Goal: Task Accomplishment & Management: Manage account settings

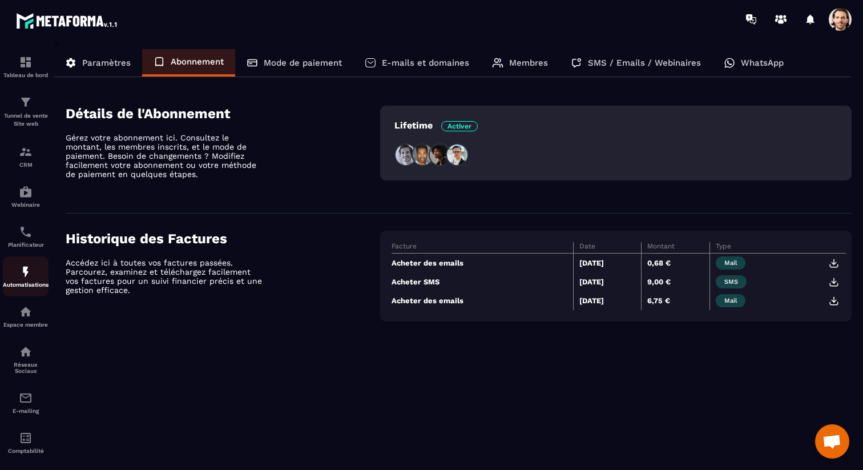
click at [21, 293] on link "Automatisations" at bounding box center [26, 276] width 46 height 40
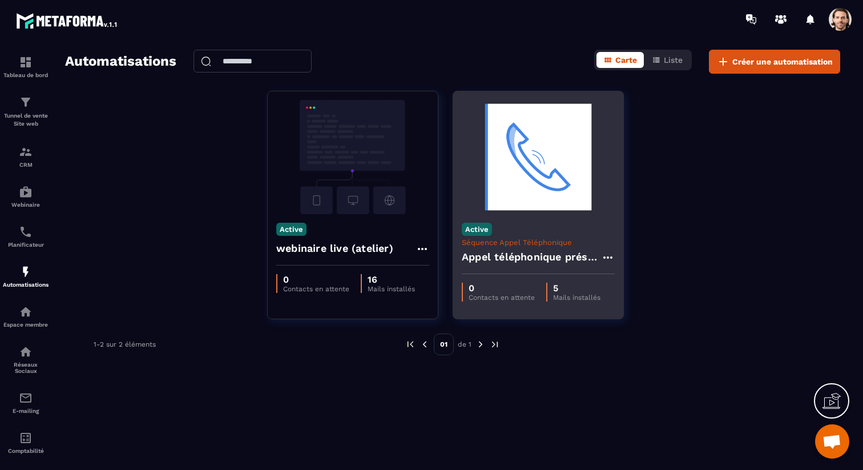
click at [534, 256] on h4 "Appel téléphonique présence" at bounding box center [531, 257] width 139 height 16
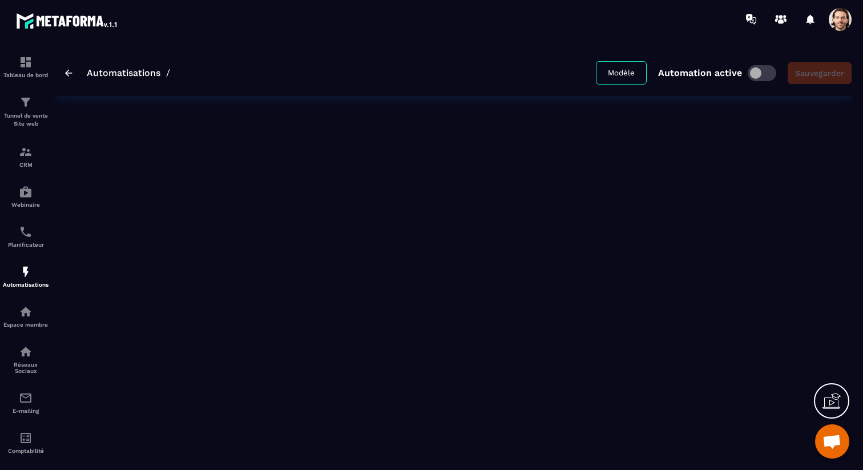
type input "**********"
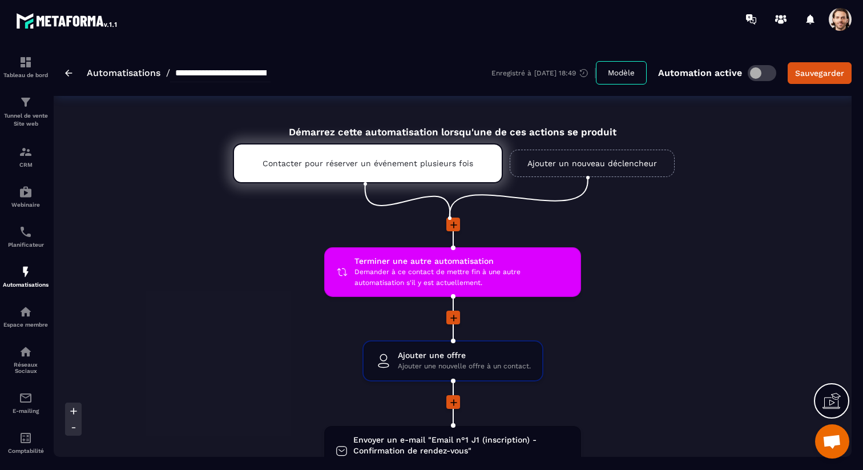
click at [457, 406] on icon at bounding box center [453, 402] width 11 height 11
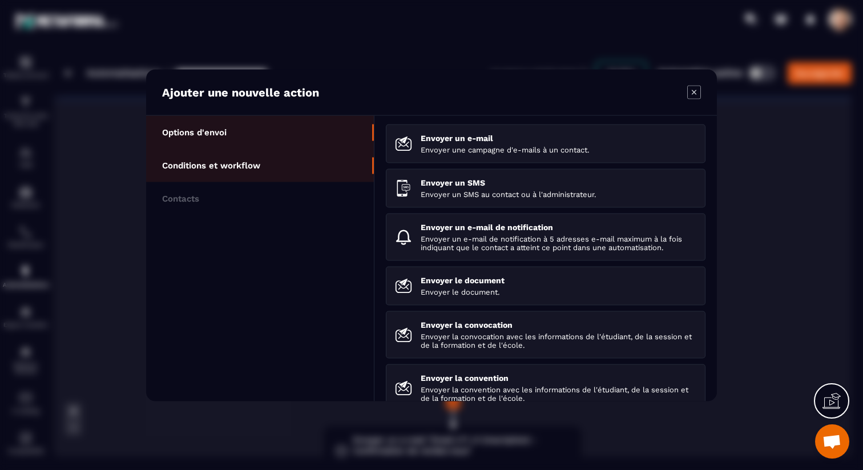
click at [283, 182] on li "Conditions et workflow" at bounding box center [260, 198] width 228 height 33
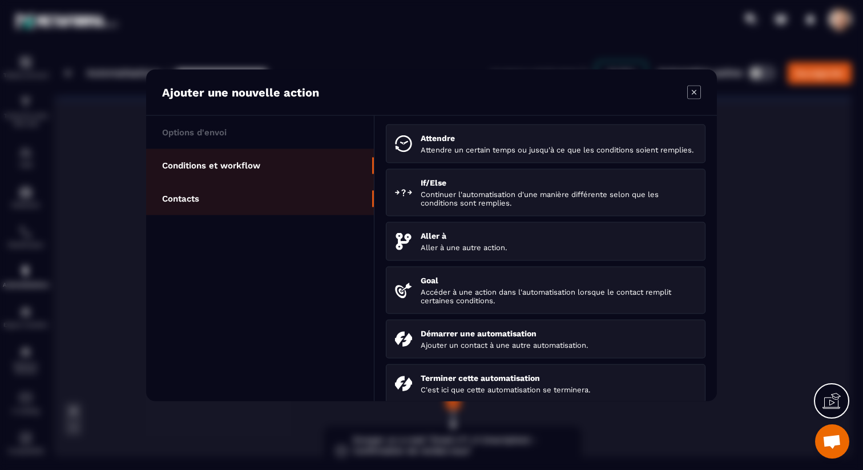
click at [267, 191] on li "Contacts" at bounding box center [260, 198] width 228 height 33
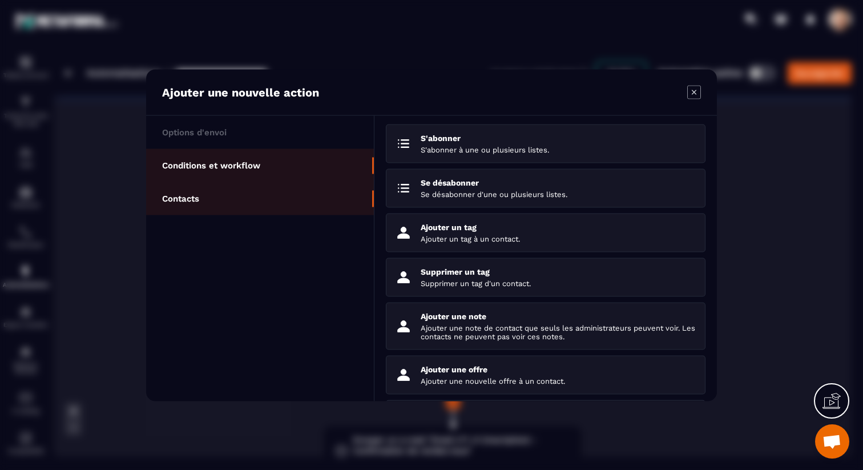
click at [299, 182] on li "Conditions et workflow" at bounding box center [260, 198] width 228 height 33
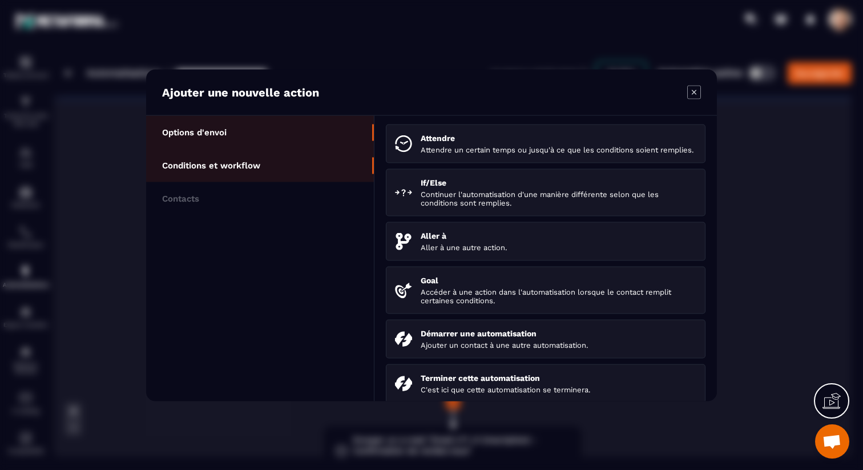
click at [264, 148] on li "Options d'envoi" at bounding box center [260, 164] width 228 height 33
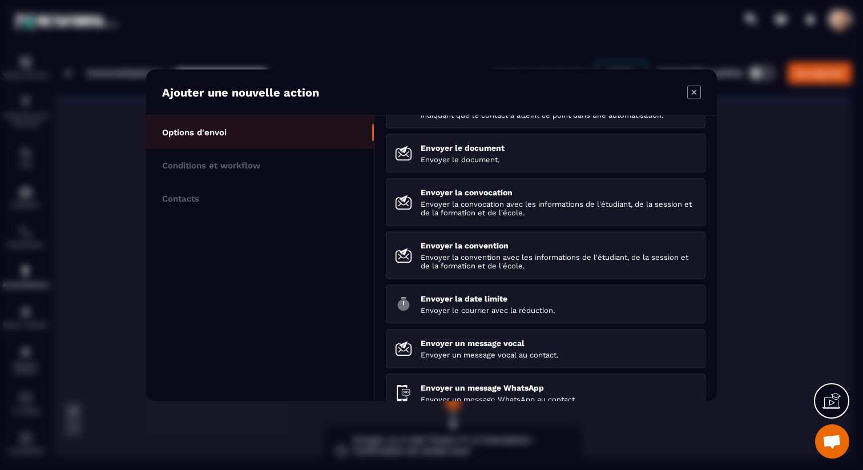
scroll to position [160, 0]
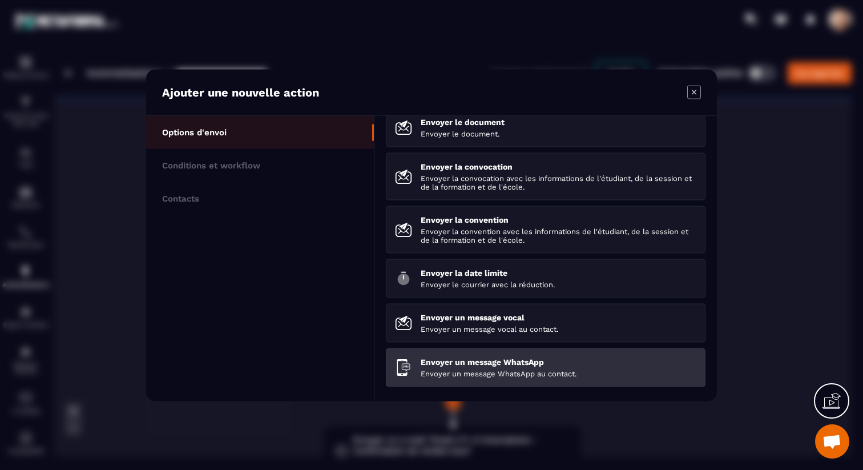
click at [477, 360] on p "Envoyer un message WhatsApp" at bounding box center [559, 361] width 276 height 9
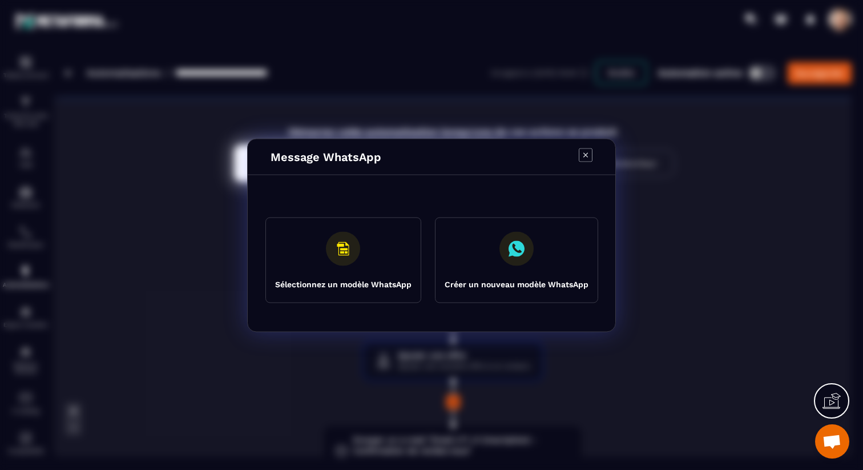
click at [336, 260] on rect "Modal window" at bounding box center [343, 248] width 34 height 34
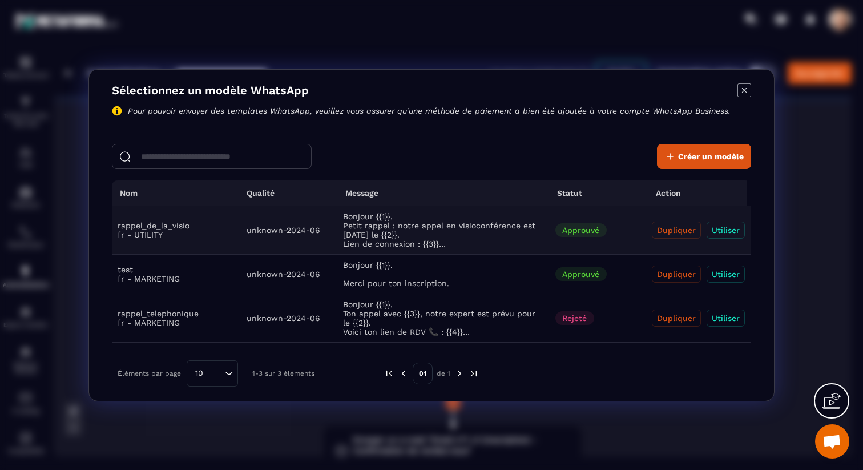
click at [725, 229] on button "Utiliser" at bounding box center [726, 230] width 38 height 17
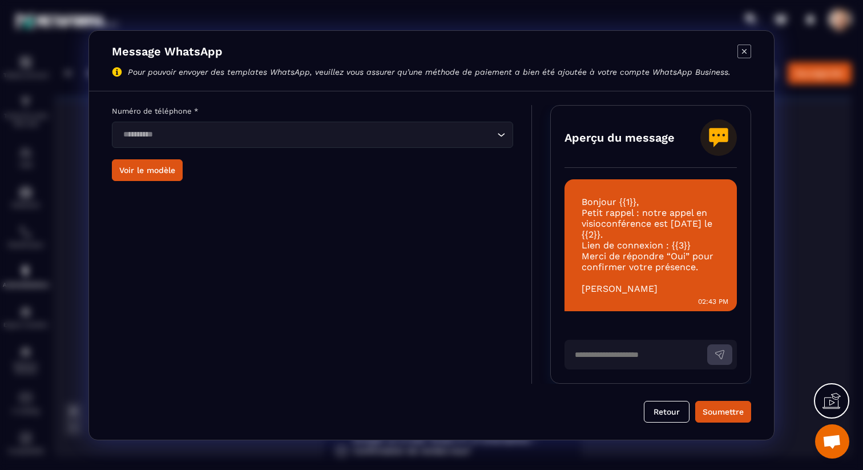
click at [401, 130] on input "Search for option" at bounding box center [306, 134] width 375 height 13
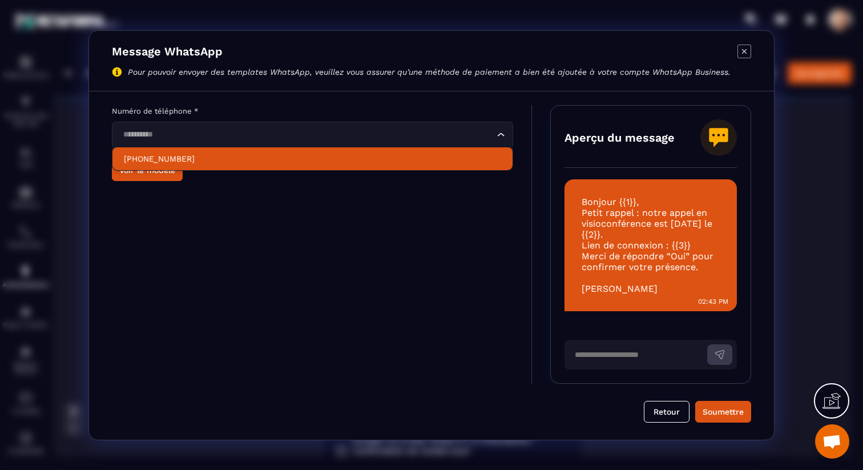
click at [385, 148] on li "[PHONE_NUMBER]" at bounding box center [312, 158] width 400 height 23
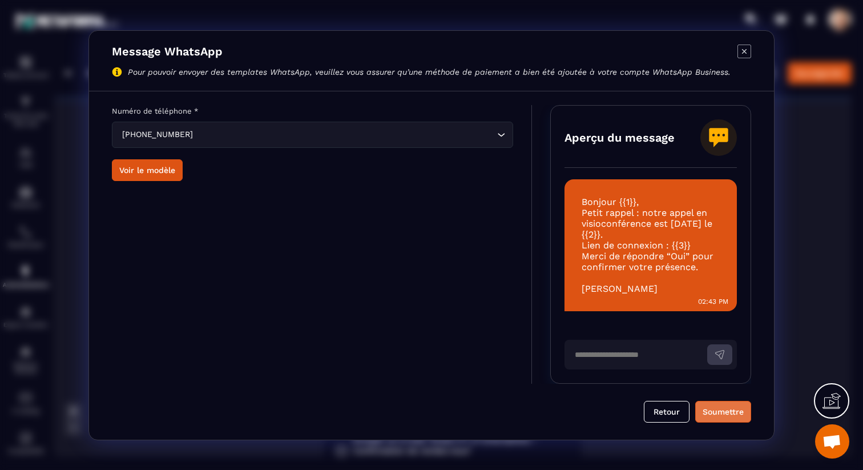
click at [708, 408] on div "Soumettre" at bounding box center [723, 411] width 41 height 11
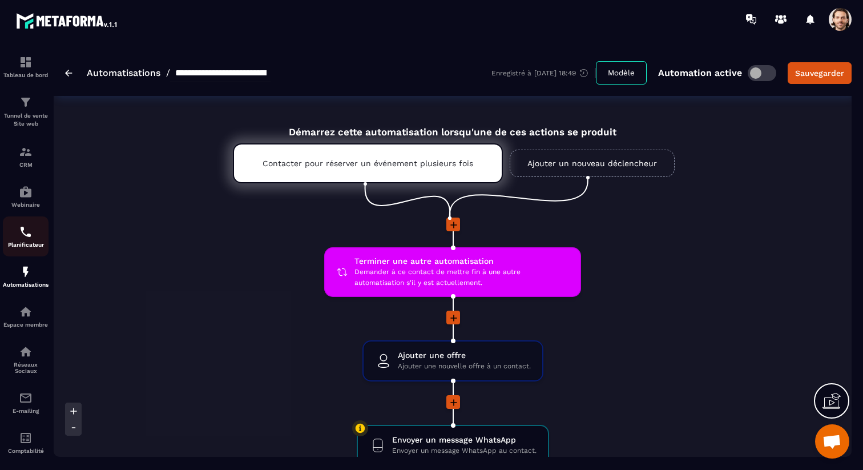
click at [23, 228] on img at bounding box center [26, 232] width 14 height 14
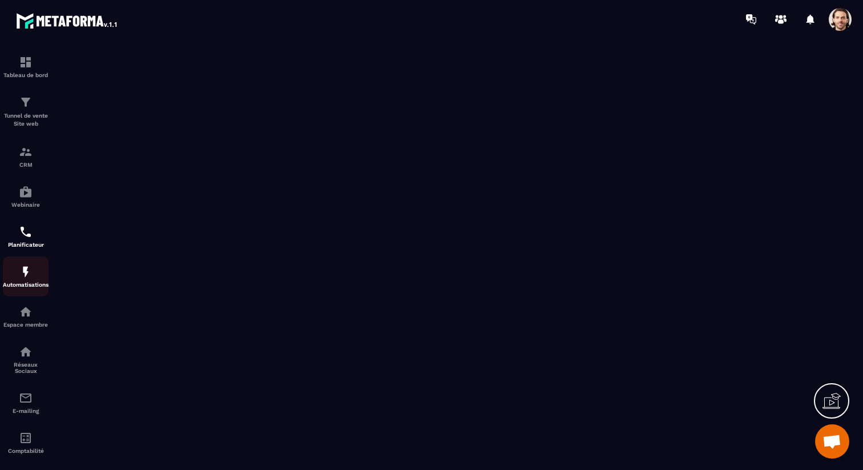
click at [31, 292] on link "Automatisations" at bounding box center [26, 276] width 46 height 40
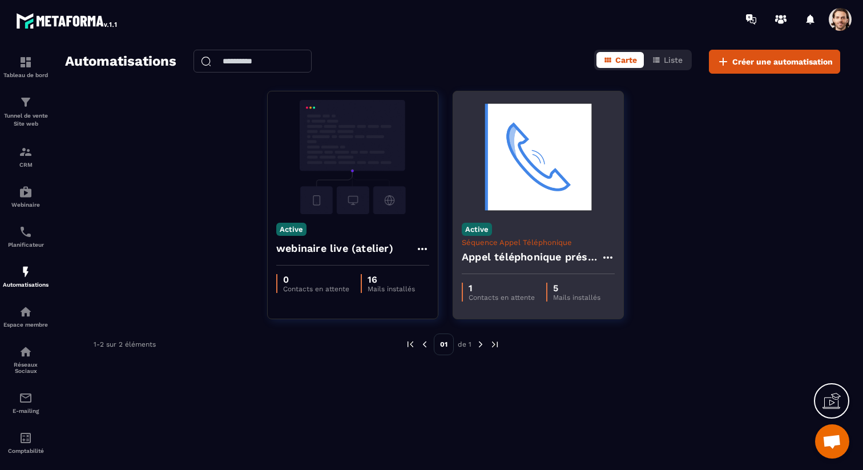
click at [485, 254] on h4 "Appel téléphonique présence" at bounding box center [531, 257] width 139 height 16
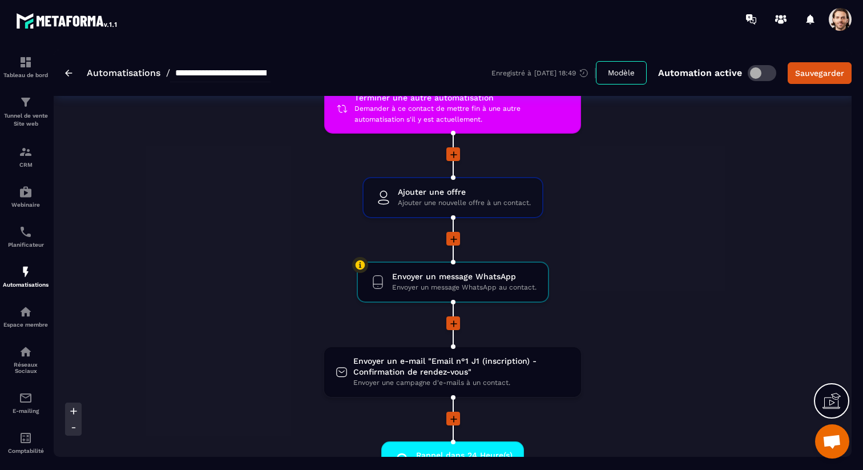
scroll to position [203, 0]
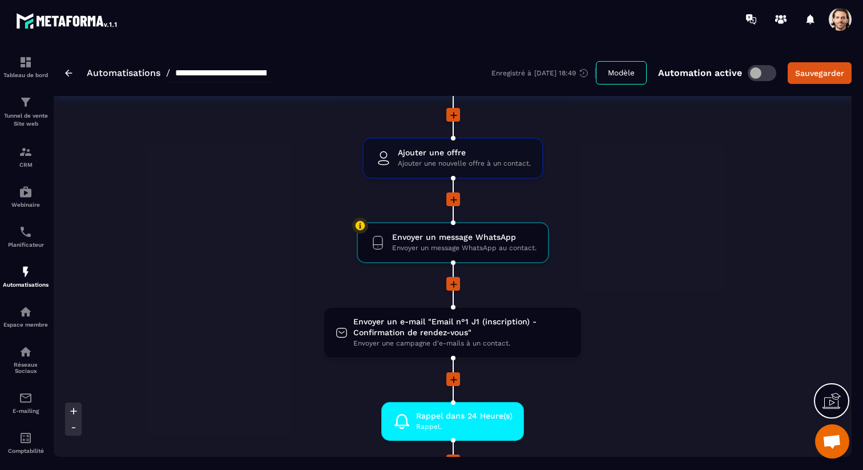
click at [554, 238] on li "Envoyer un message WhatsApp Envoyer un message WhatsApp au contact. drag-arrow" at bounding box center [452, 249] width 259 height 55
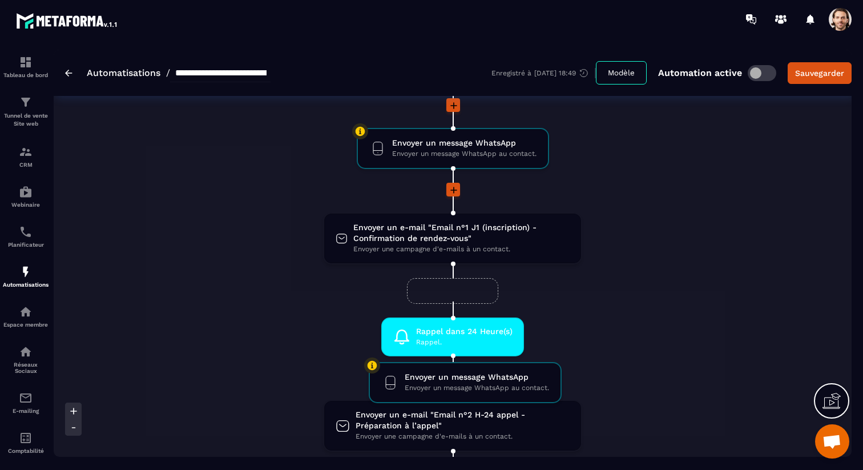
scroll to position [310, 0]
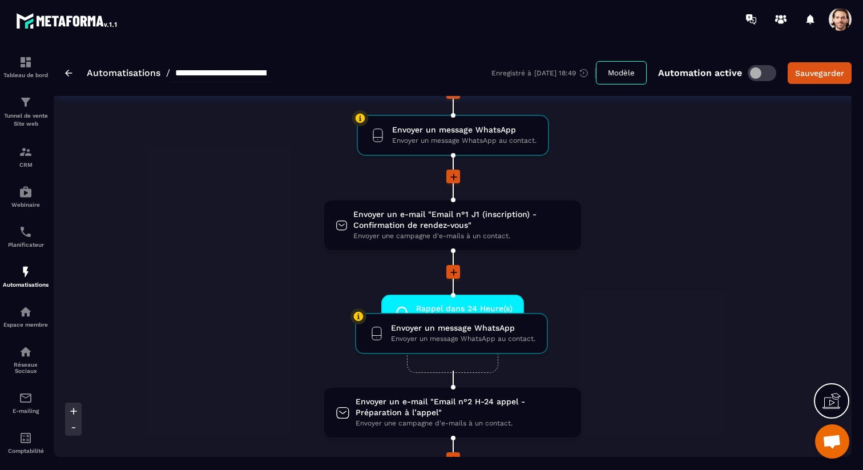
drag, startPoint x: 554, startPoint y: 243, endPoint x: 552, endPoint y: 332, distance: 89.1
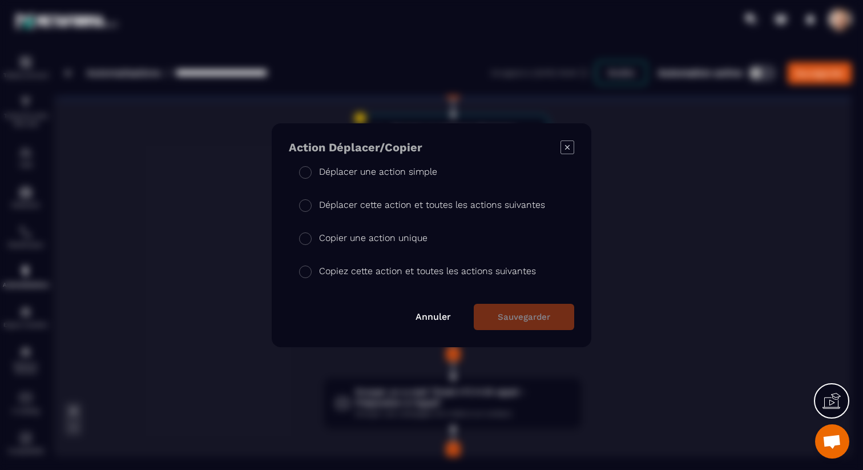
click at [569, 149] on icon "Modal window" at bounding box center [567, 146] width 5 height 5
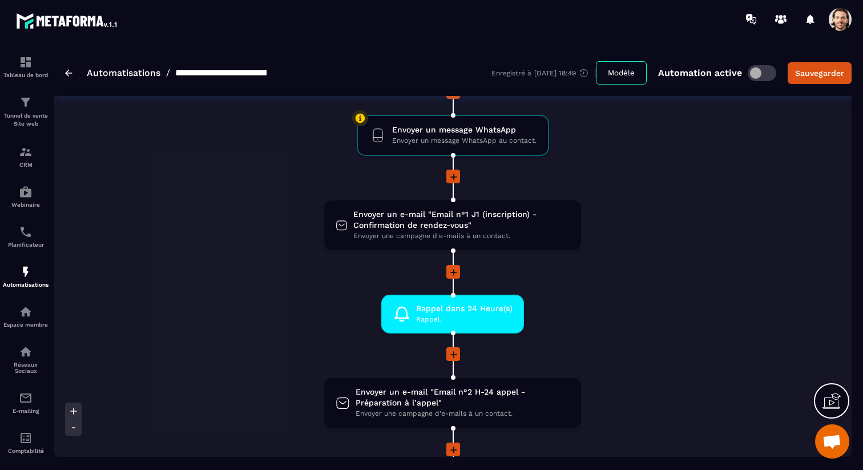
click at [71, 427] on icon at bounding box center [73, 427] width 11 height 11
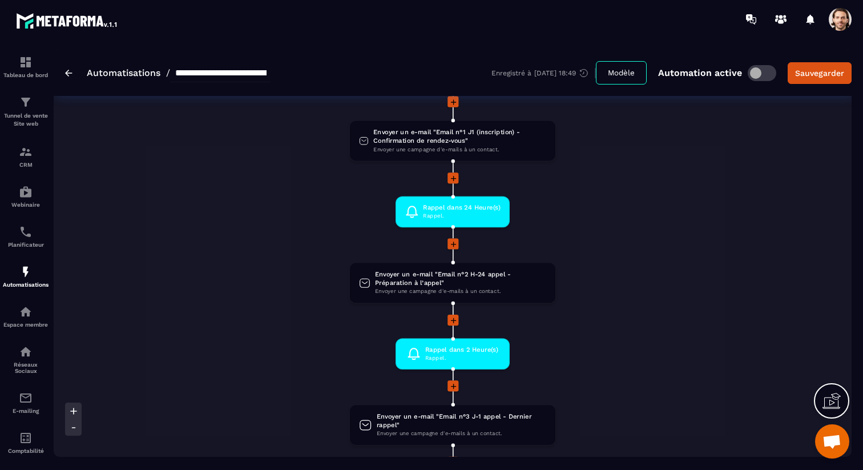
click at [71, 427] on icon at bounding box center [73, 427] width 11 height 11
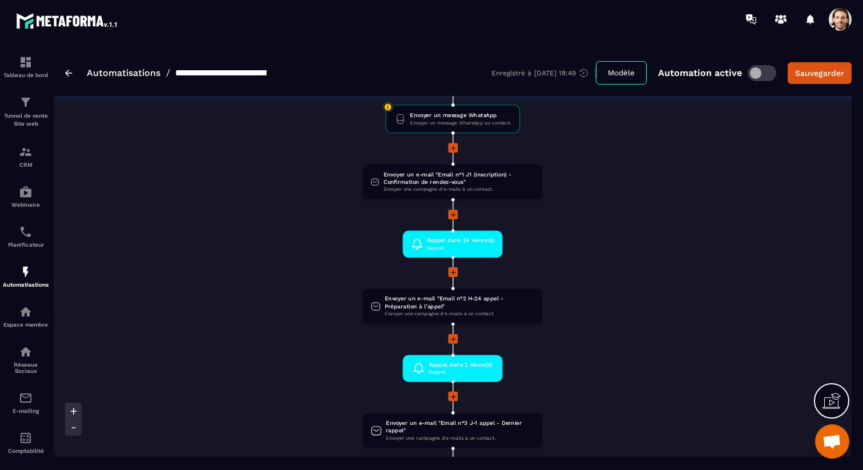
scroll to position [213, 0]
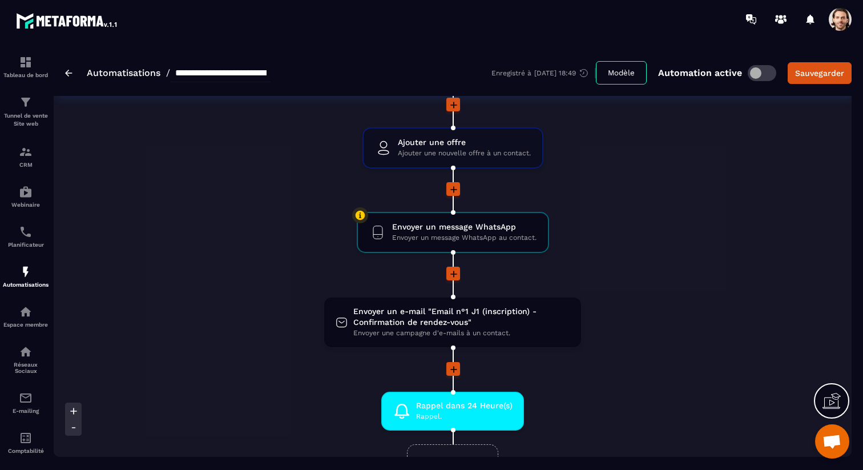
drag, startPoint x: 528, startPoint y: 135, endPoint x: 529, endPoint y: 436, distance: 300.9
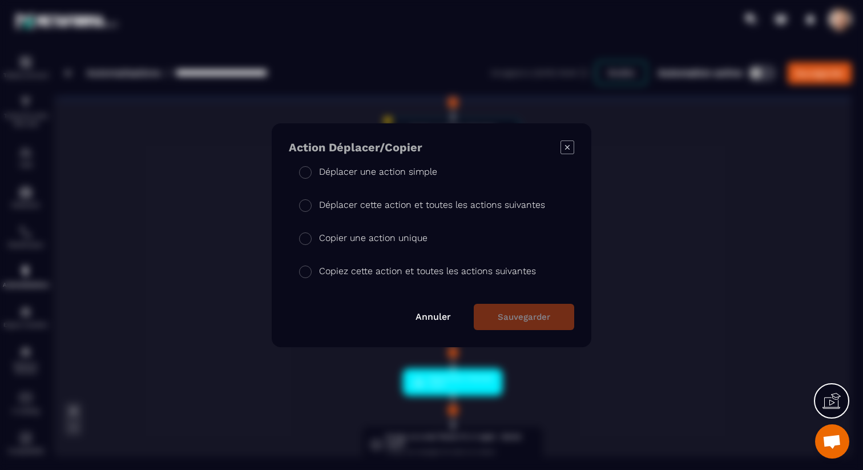
click at [451, 316] on div "Annuler Sauvegarder" at bounding box center [432, 317] width 286 height 26
click at [441, 307] on div "Annuler Sauvegarder" at bounding box center [432, 317] width 286 height 26
click at [441, 312] on link "Annuler" at bounding box center [433, 316] width 35 height 11
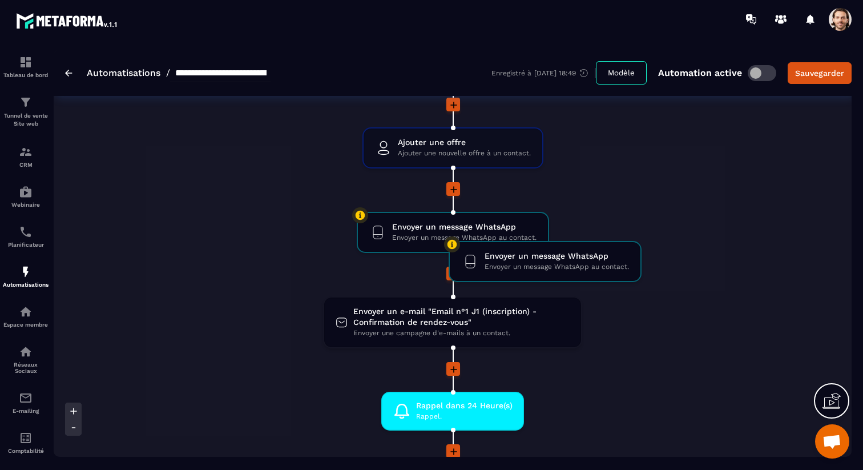
drag, startPoint x: 525, startPoint y: 131, endPoint x: 617, endPoint y: 158, distance: 95.4
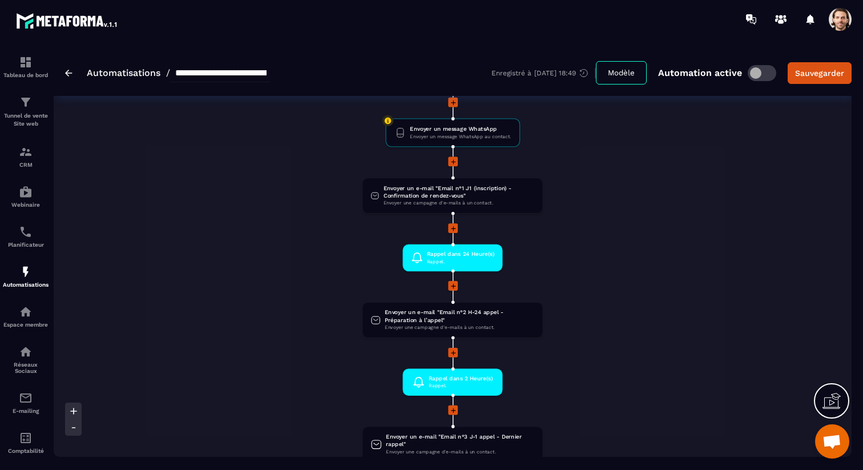
scroll to position [222, 0]
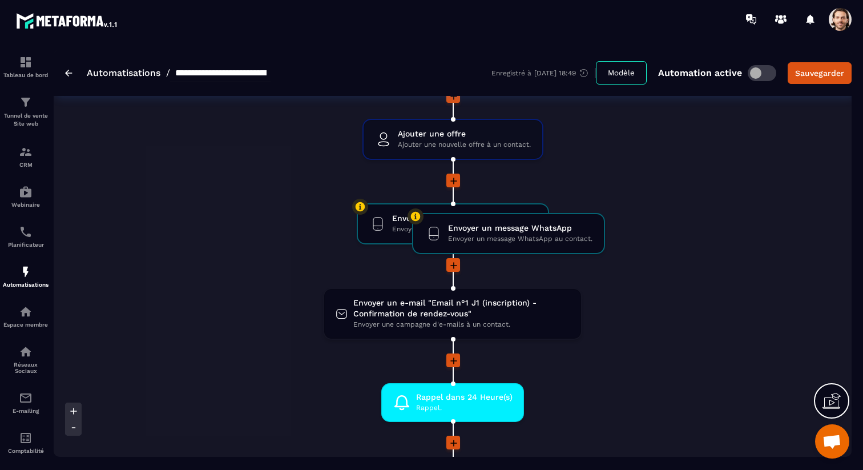
drag, startPoint x: 524, startPoint y: 123, endPoint x: 579, endPoint y: 131, distance: 55.4
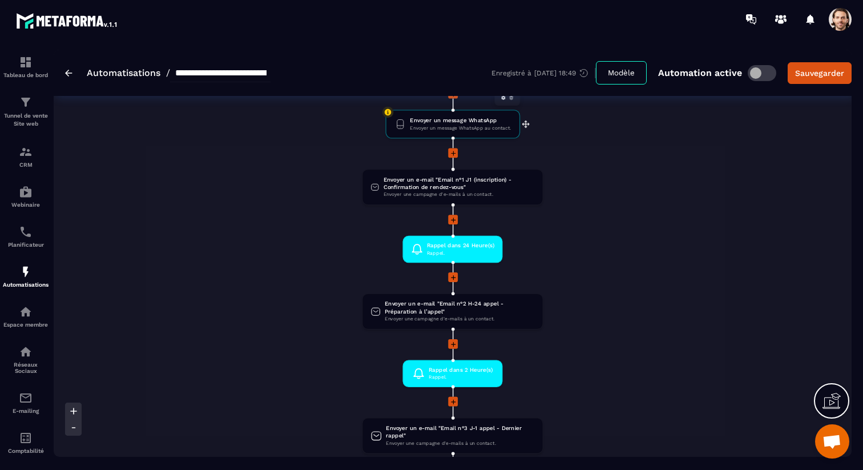
click at [513, 98] on icon at bounding box center [511, 97] width 5 height 5
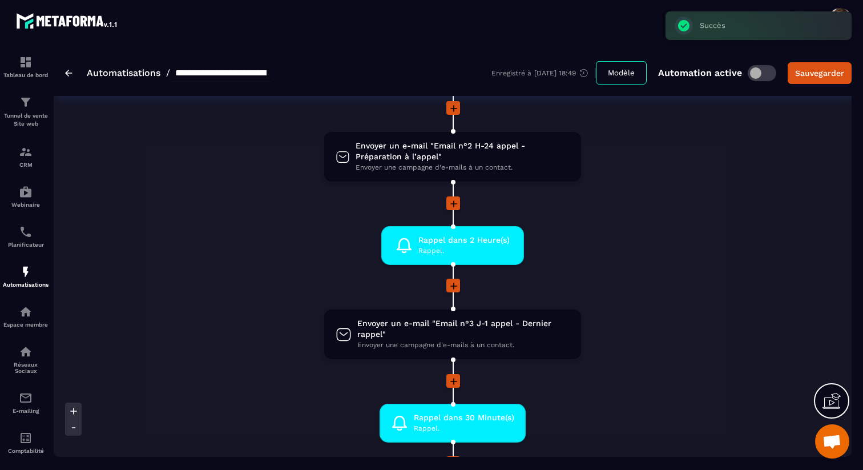
scroll to position [523, 0]
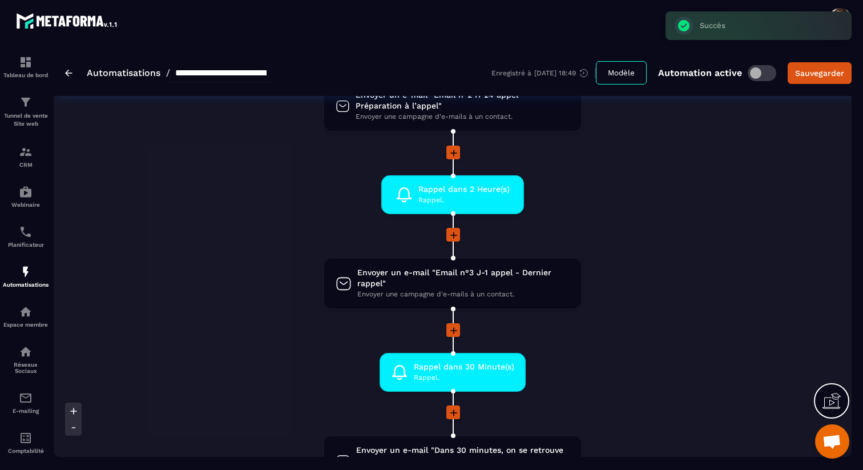
click at [452, 236] on icon at bounding box center [454, 235] width 7 height 7
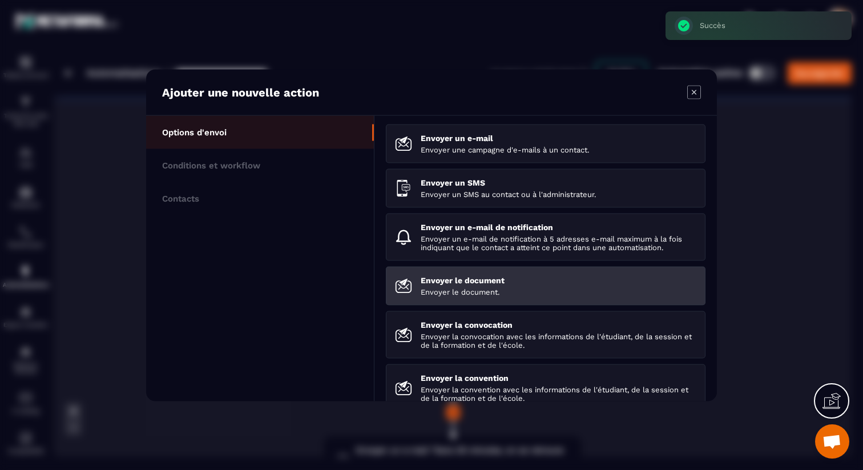
scroll to position [160, 0]
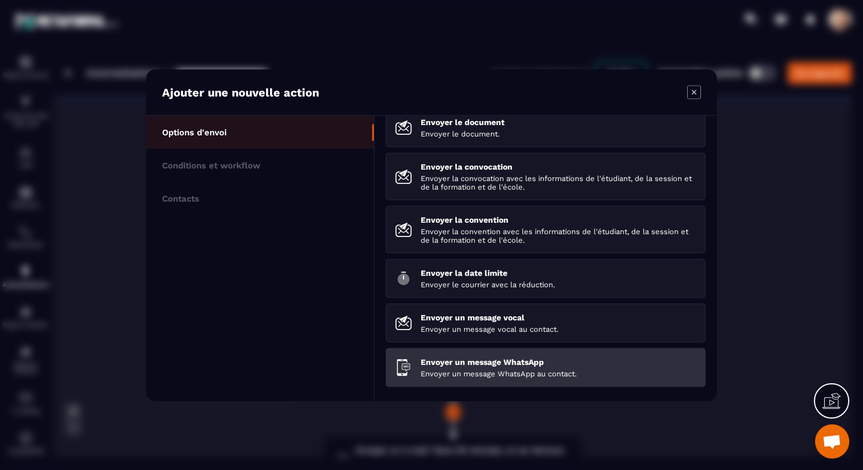
click at [465, 360] on p "Envoyer un message WhatsApp" at bounding box center [559, 361] width 276 height 9
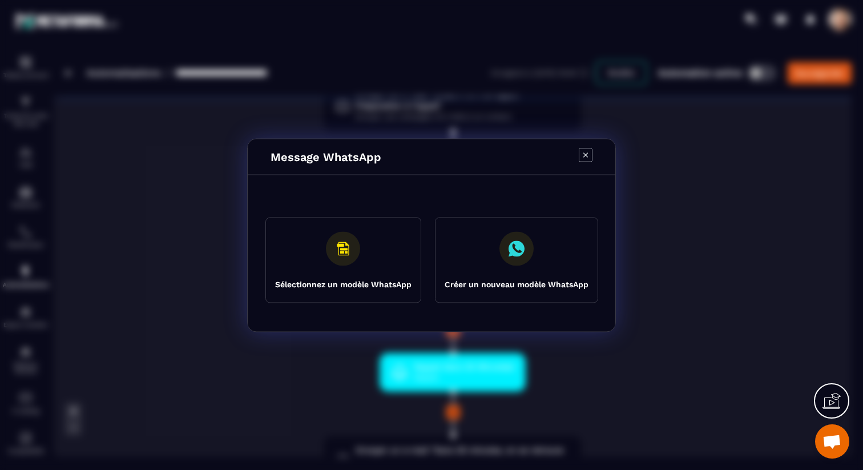
click at [377, 275] on button "Sélectionnez un modèle WhatsApp" at bounding box center [344, 260] width 156 height 86
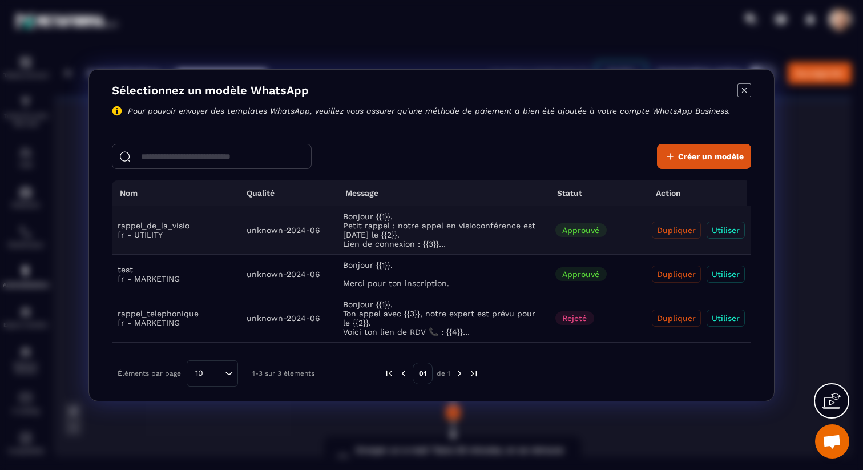
click at [738, 234] on button "Utiliser" at bounding box center [726, 230] width 38 height 17
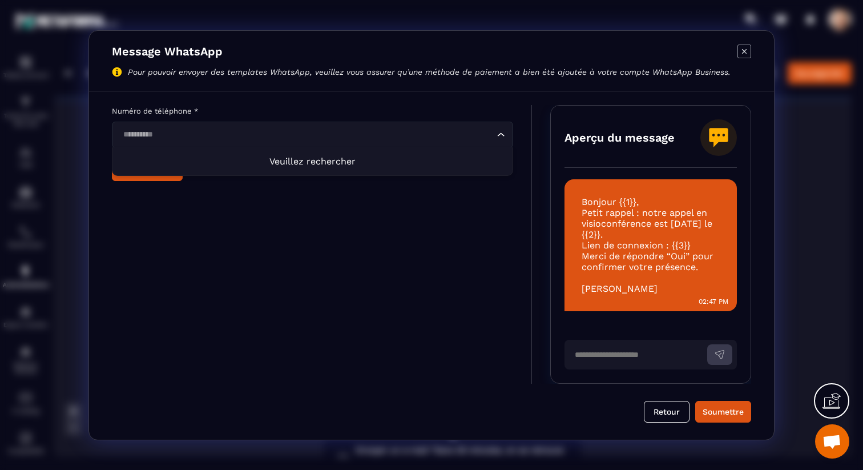
click at [300, 138] on input "Search for option" at bounding box center [306, 134] width 375 height 13
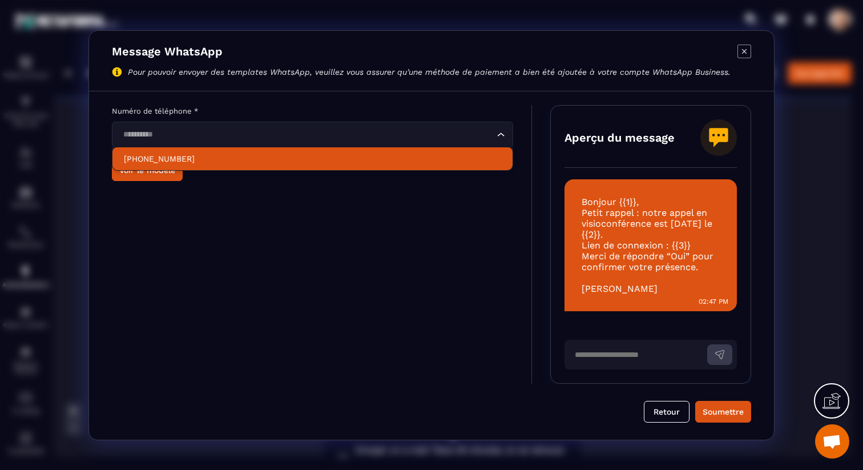
click at [284, 162] on p "[PHONE_NUMBER]" at bounding box center [312, 158] width 377 height 11
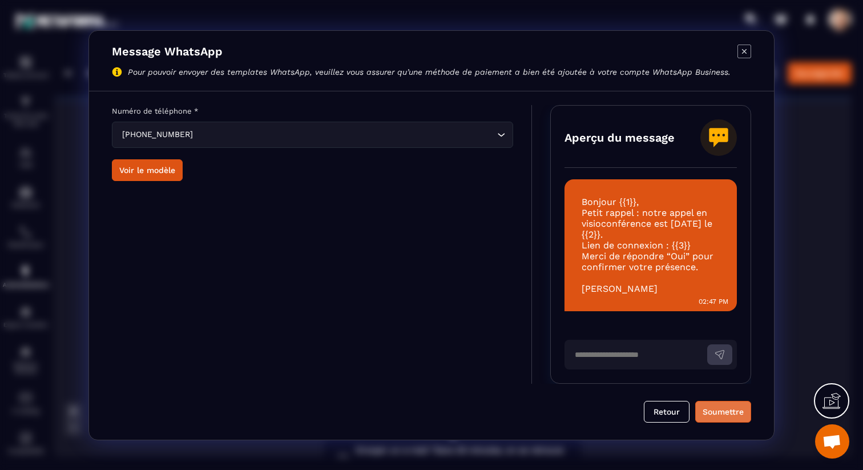
click at [741, 415] on div "Soumettre" at bounding box center [723, 411] width 41 height 11
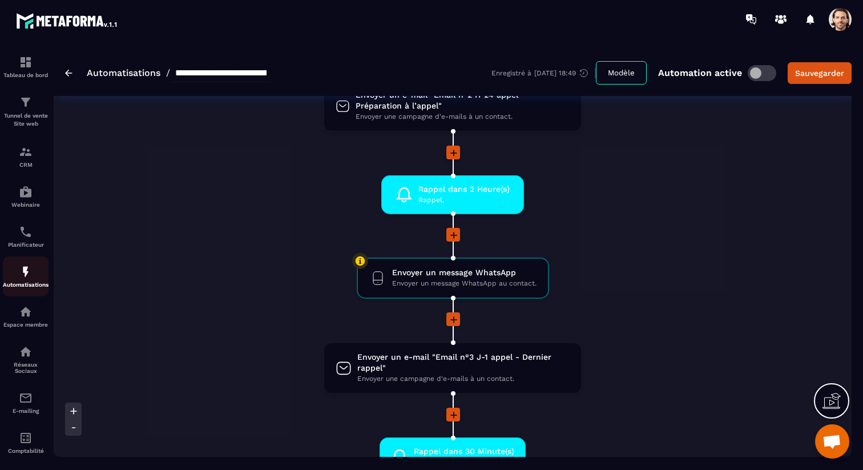
click at [27, 279] on img at bounding box center [26, 272] width 14 height 14
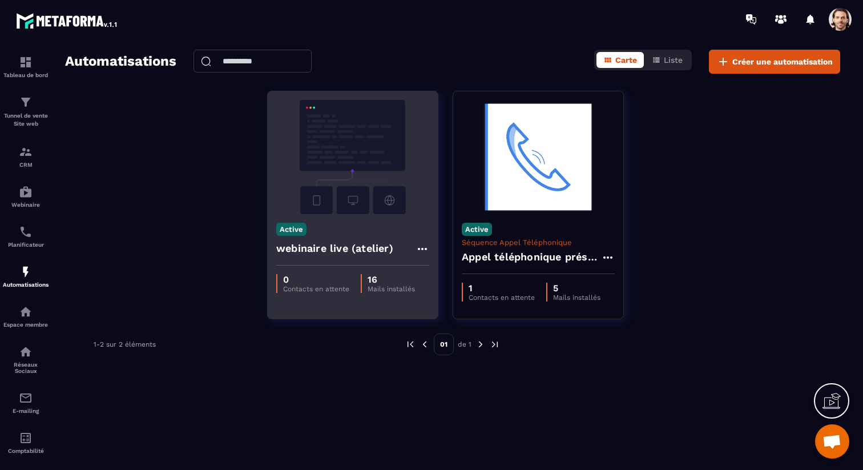
click at [373, 244] on h4 "webinaire live (atelier)" at bounding box center [334, 248] width 117 height 16
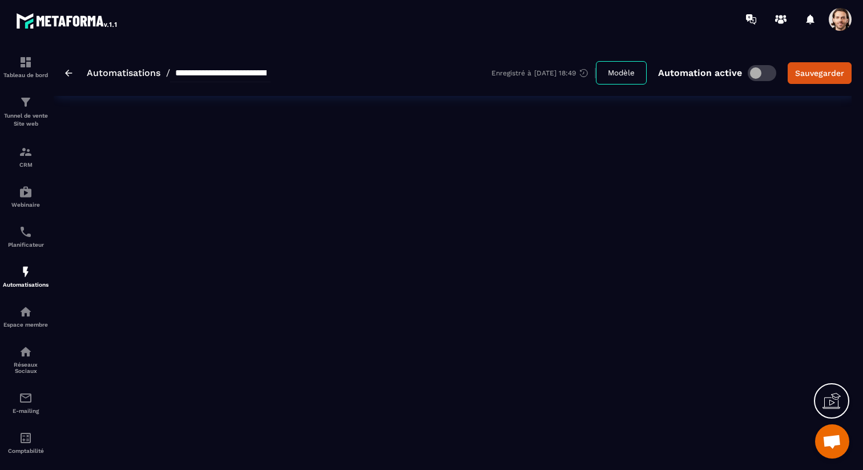
type input "**********"
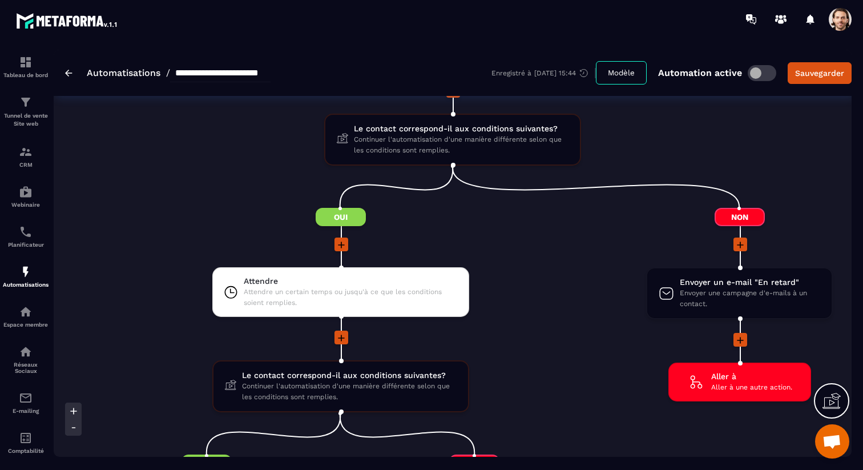
scroll to position [1465, 0]
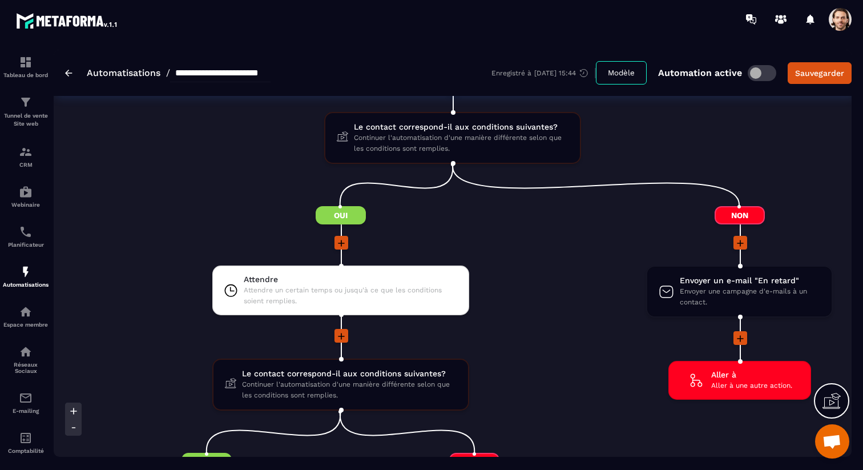
click at [837, 23] on span at bounding box center [840, 19] width 23 height 23
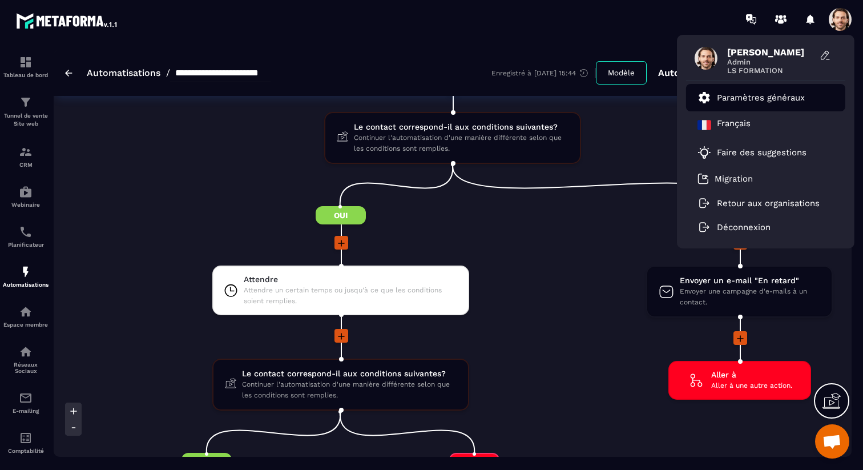
click at [762, 99] on p "Paramètres généraux" at bounding box center [761, 98] width 88 height 10
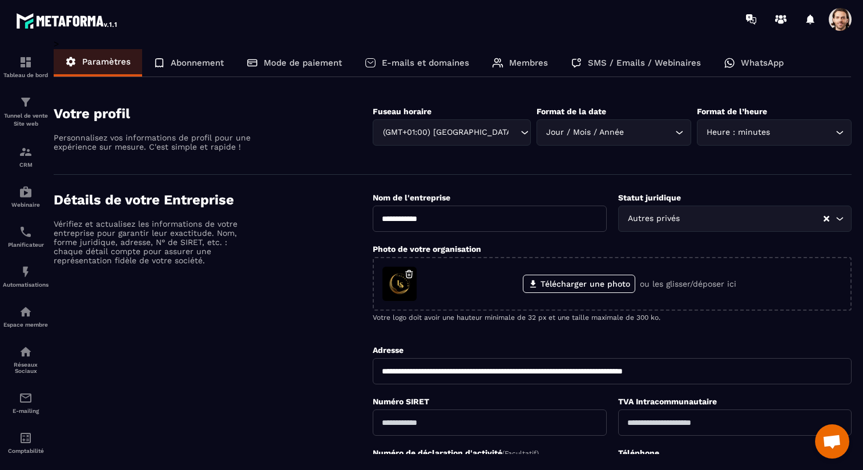
click at [763, 69] on div "WhatsApp" at bounding box center [754, 62] width 83 height 27
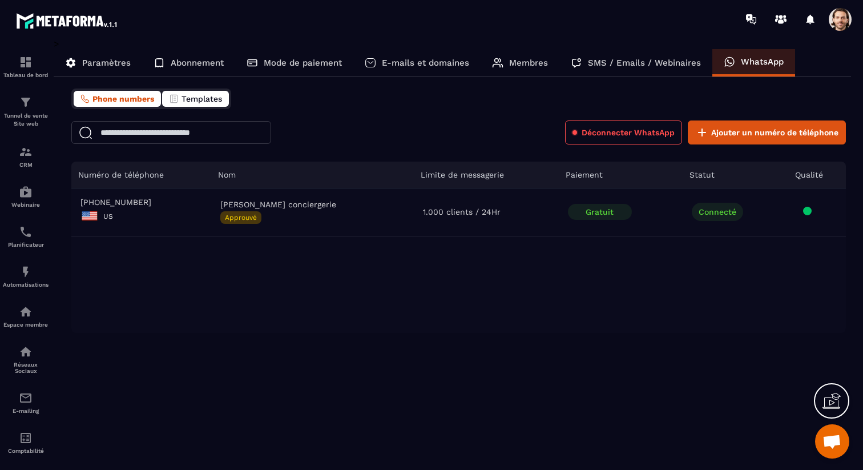
click at [210, 97] on span "Templates" at bounding box center [202, 98] width 41 height 9
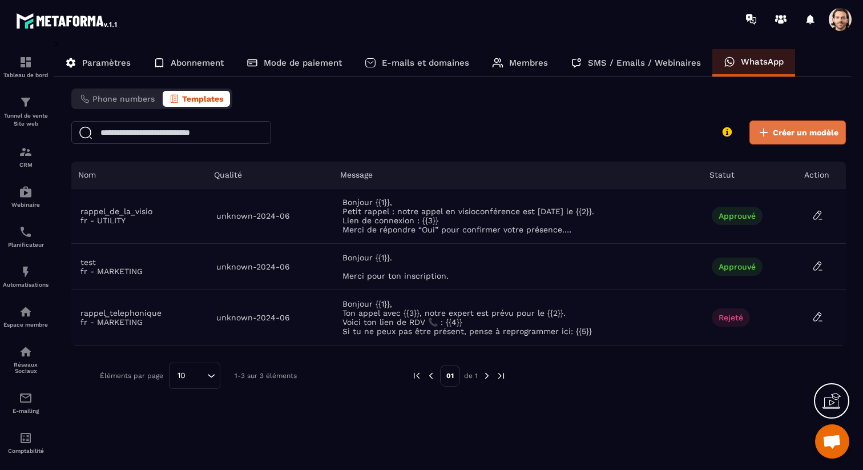
click at [775, 128] on span "Créer un modèle" at bounding box center [806, 132] width 66 height 11
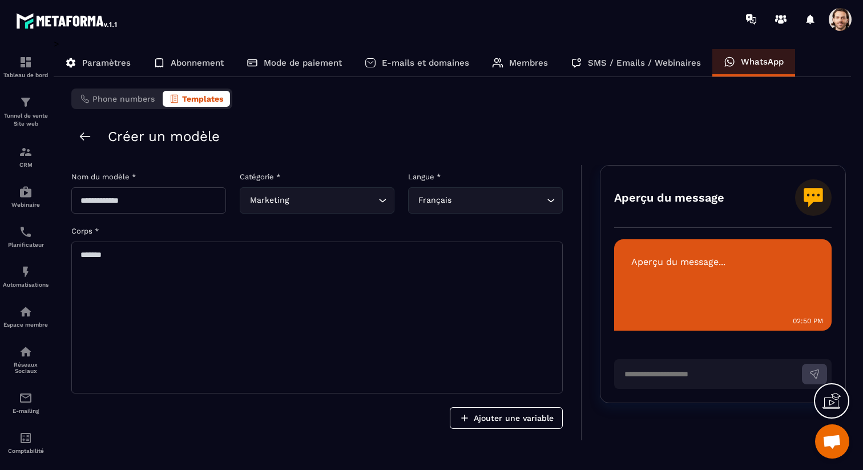
click at [300, 293] on textarea at bounding box center [317, 318] width 492 height 152
paste textarea "**********"
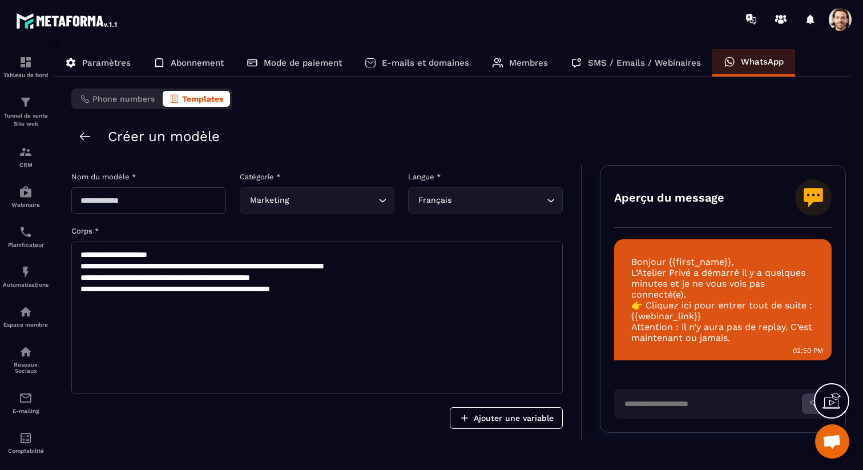
type textarea "**********"
click at [302, 196] on input "Search for option" at bounding box center [333, 200] width 85 height 13
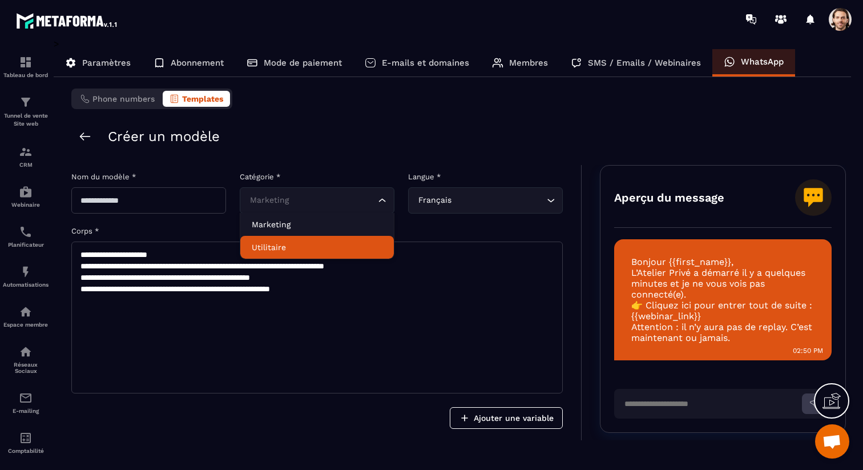
click at [290, 244] on p "Utilitaire" at bounding box center [317, 247] width 131 height 11
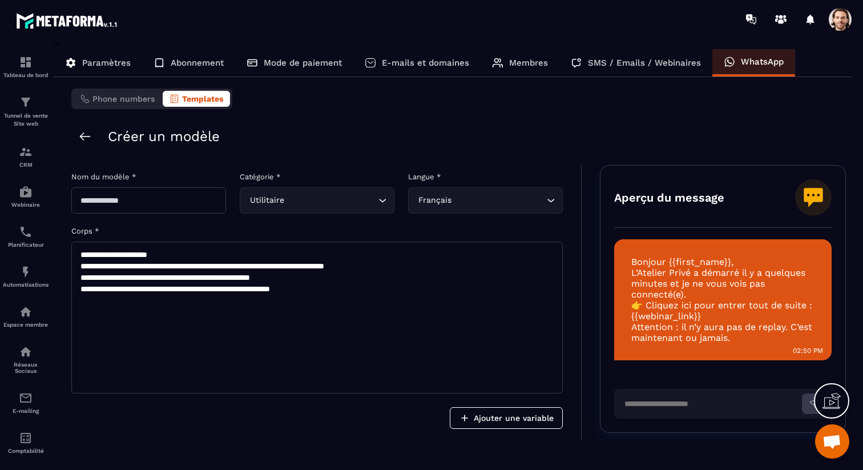
click at [175, 200] on input "text" at bounding box center [148, 200] width 155 height 26
type input "**********"
click at [166, 256] on textarea "**********" at bounding box center [317, 318] width 492 height 152
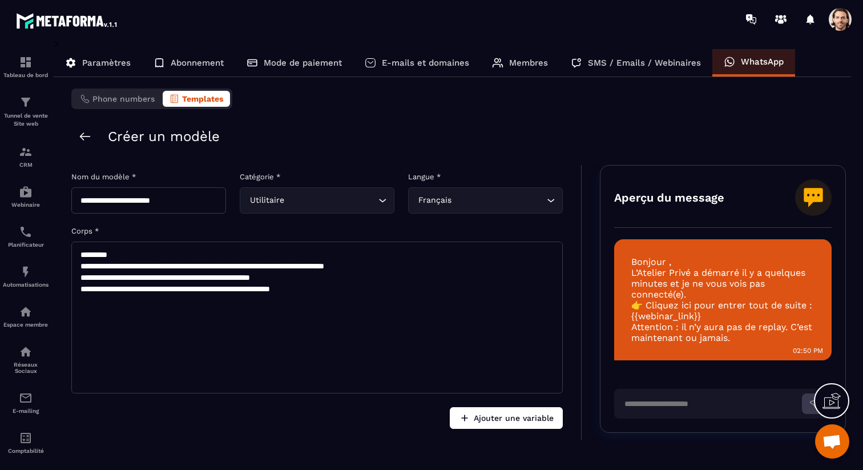
click at [486, 412] on button "Ajouter une variable" at bounding box center [506, 418] width 113 height 22
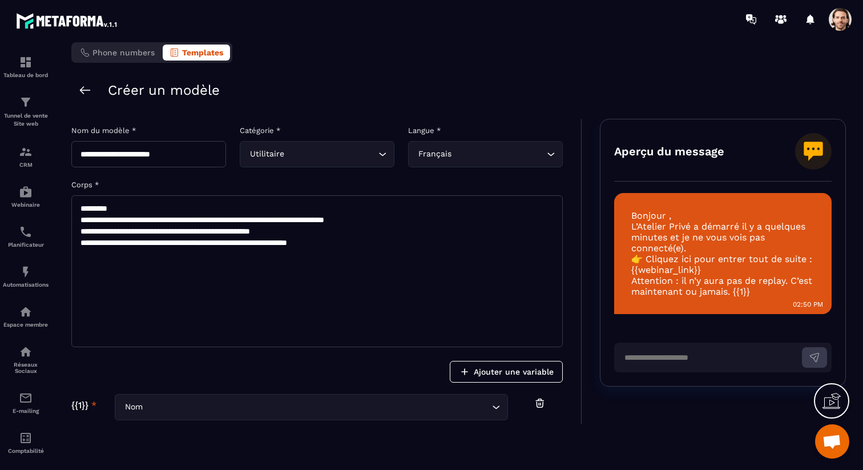
scroll to position [73, 0]
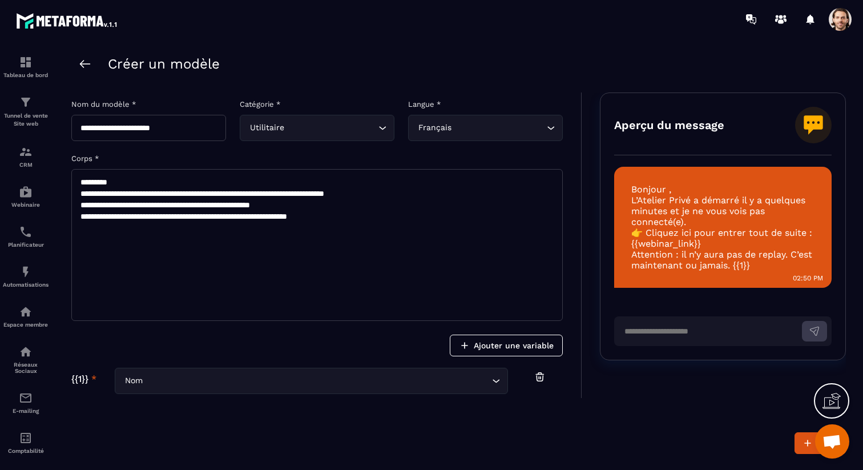
click at [264, 376] on input "Search for option" at bounding box center [317, 381] width 344 height 13
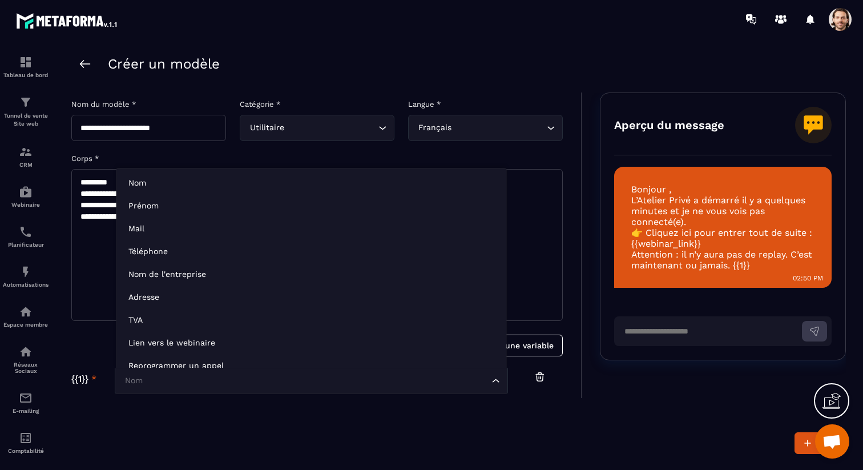
scroll to position [9, 0]
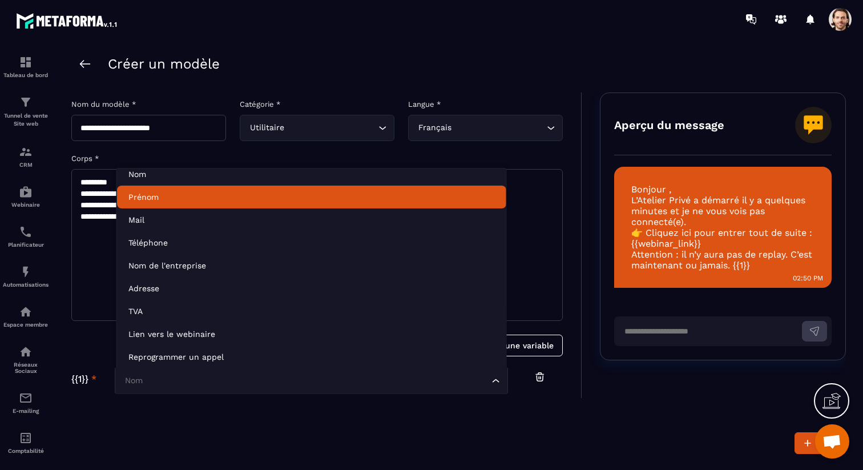
click at [202, 200] on p "Prénom" at bounding box center [311, 196] width 367 height 11
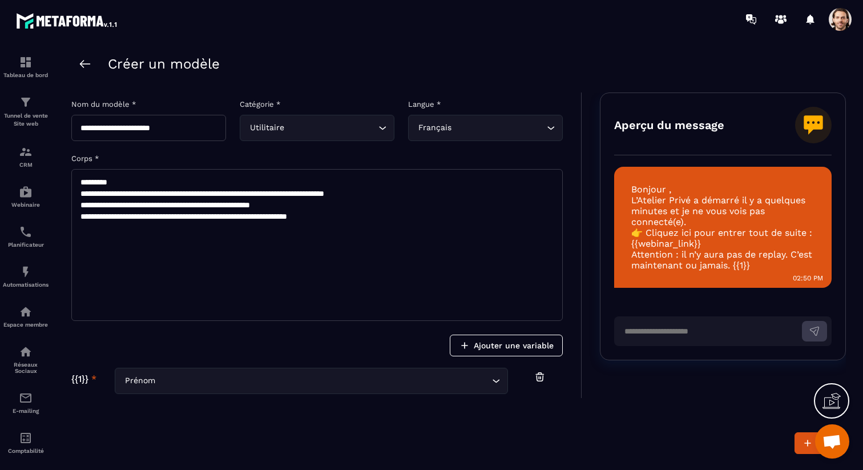
drag, startPoint x: 356, startPoint y: 214, endPoint x: 334, endPoint y: 215, distance: 22.3
click at [334, 215] on textarea "**********" at bounding box center [317, 245] width 492 height 152
click at [114, 179] on textarea "**********" at bounding box center [317, 245] width 492 height 152
paste textarea "*****"
click at [485, 345] on button "Ajouter une variable" at bounding box center [506, 346] width 113 height 22
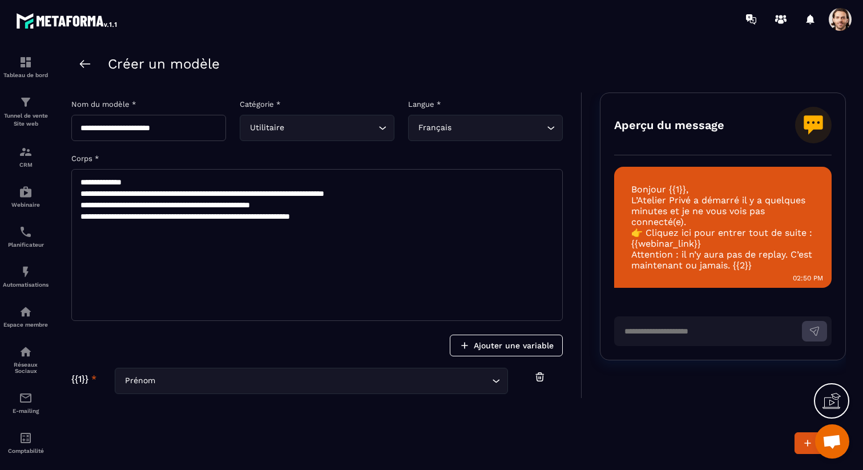
scroll to position [30, 0]
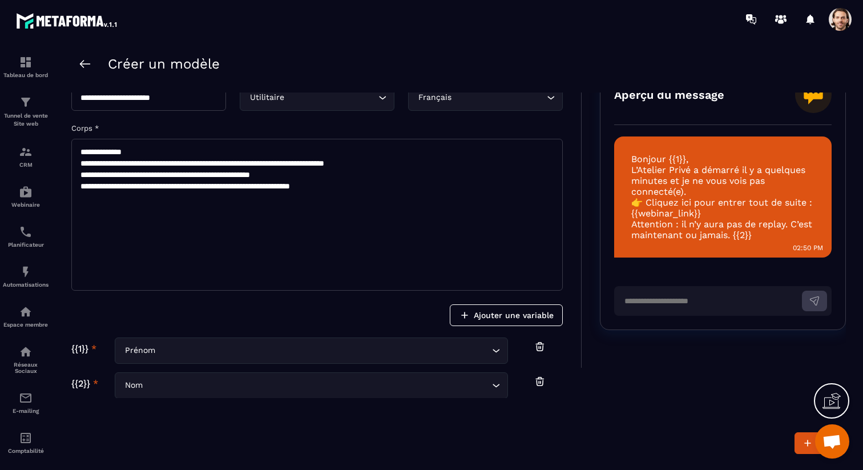
click at [264, 380] on input "Search for option" at bounding box center [317, 385] width 344 height 13
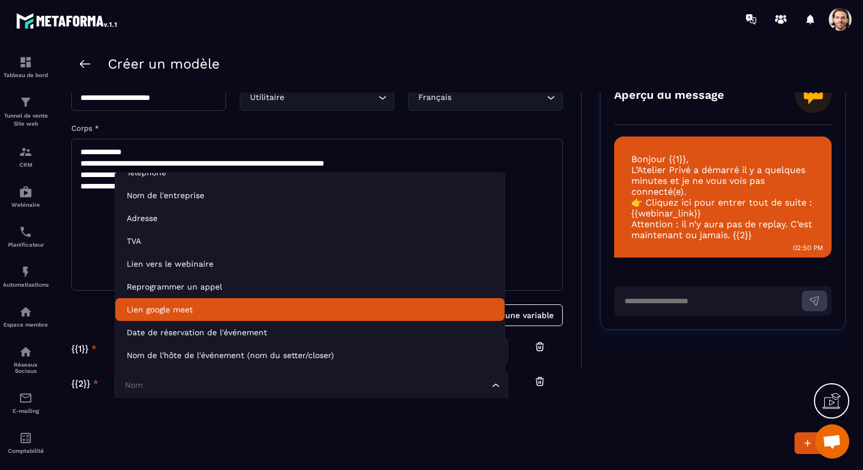
scroll to position [83, 0]
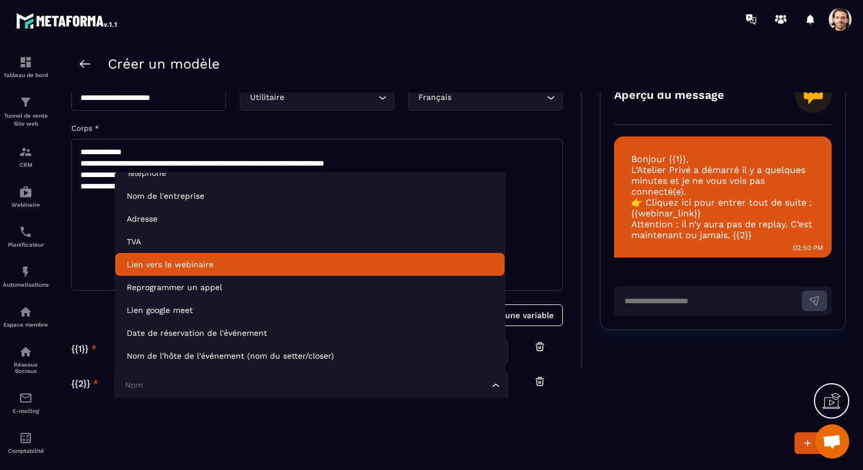
click at [239, 256] on li "Lien vers le webinaire" at bounding box center [309, 264] width 389 height 23
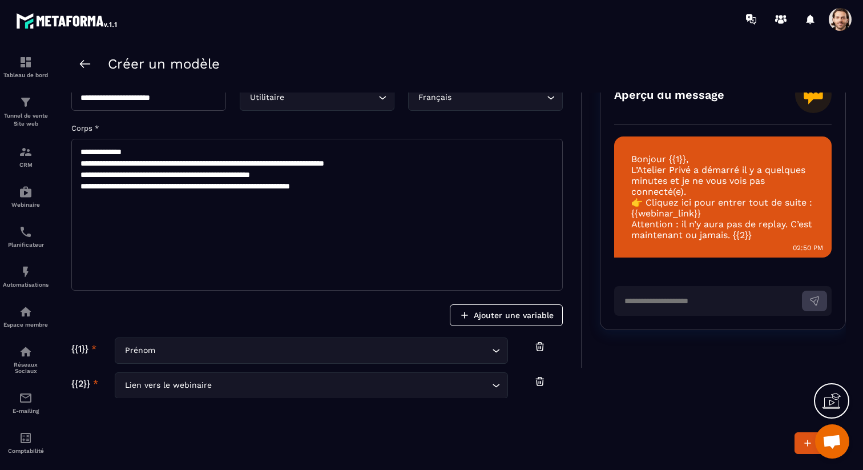
drag, startPoint x: 360, startPoint y: 188, endPoint x: 334, endPoint y: 188, distance: 25.7
click at [334, 188] on textarea "**********" at bounding box center [317, 215] width 492 height 152
click at [376, 189] on textarea "**********" at bounding box center [317, 215] width 492 height 152
drag, startPoint x: 358, startPoint y: 187, endPoint x: 336, endPoint y: 187, distance: 21.7
click at [336, 187] on textarea "**********" at bounding box center [317, 215] width 492 height 152
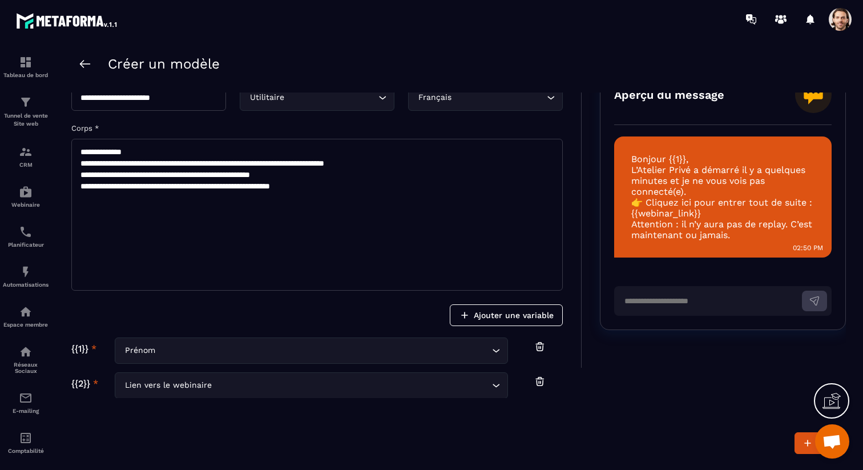
drag, startPoint x: 308, startPoint y: 175, endPoint x: 240, endPoint y: 171, distance: 68.0
click at [240, 172] on textarea "**********" at bounding box center [317, 215] width 492 height 152
paste textarea
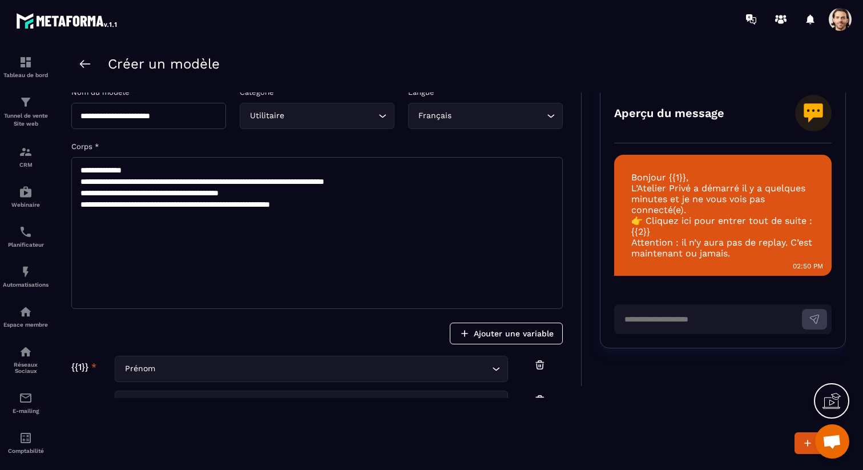
scroll to position [11, 0]
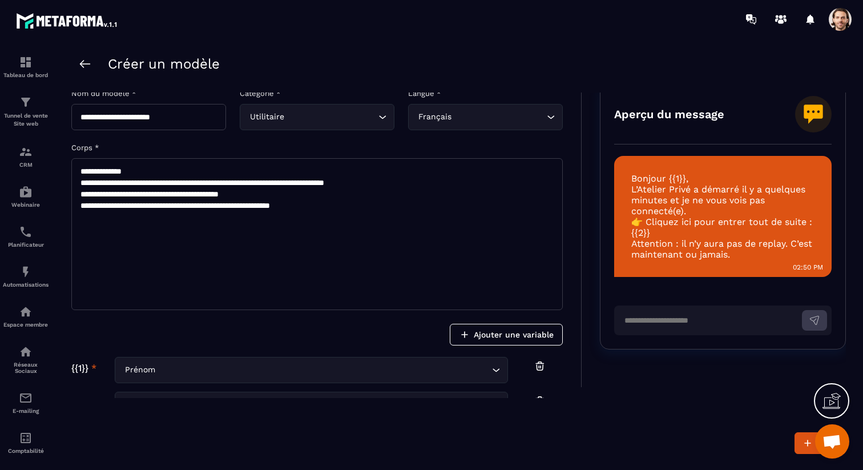
click at [111, 171] on textarea "**********" at bounding box center [317, 234] width 492 height 152
drag, startPoint x: 237, startPoint y: 194, endPoint x: 71, endPoint y: 194, distance: 166.2
click at [71, 194] on textarea "**********" at bounding box center [317, 234] width 492 height 152
paste textarea
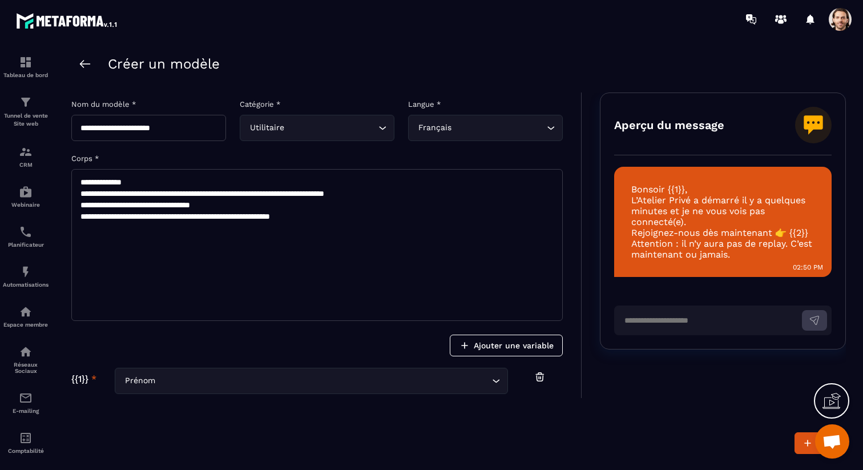
scroll to position [30, 0]
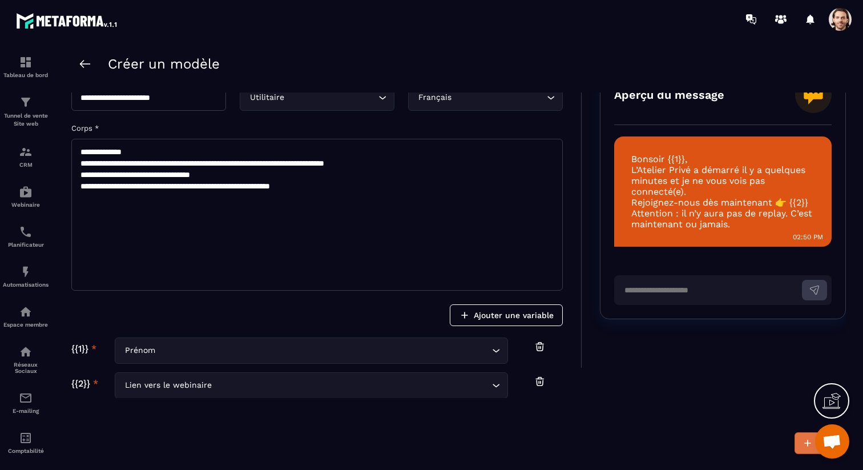
type textarea "**********"
click at [806, 441] on icon "submit" at bounding box center [807, 442] width 11 height 11
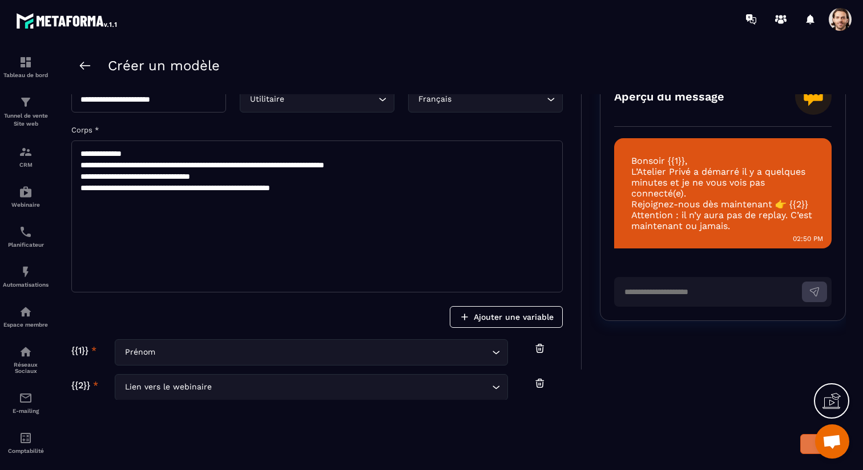
scroll to position [0, 0]
